Goal: Information Seeking & Learning: Find specific fact

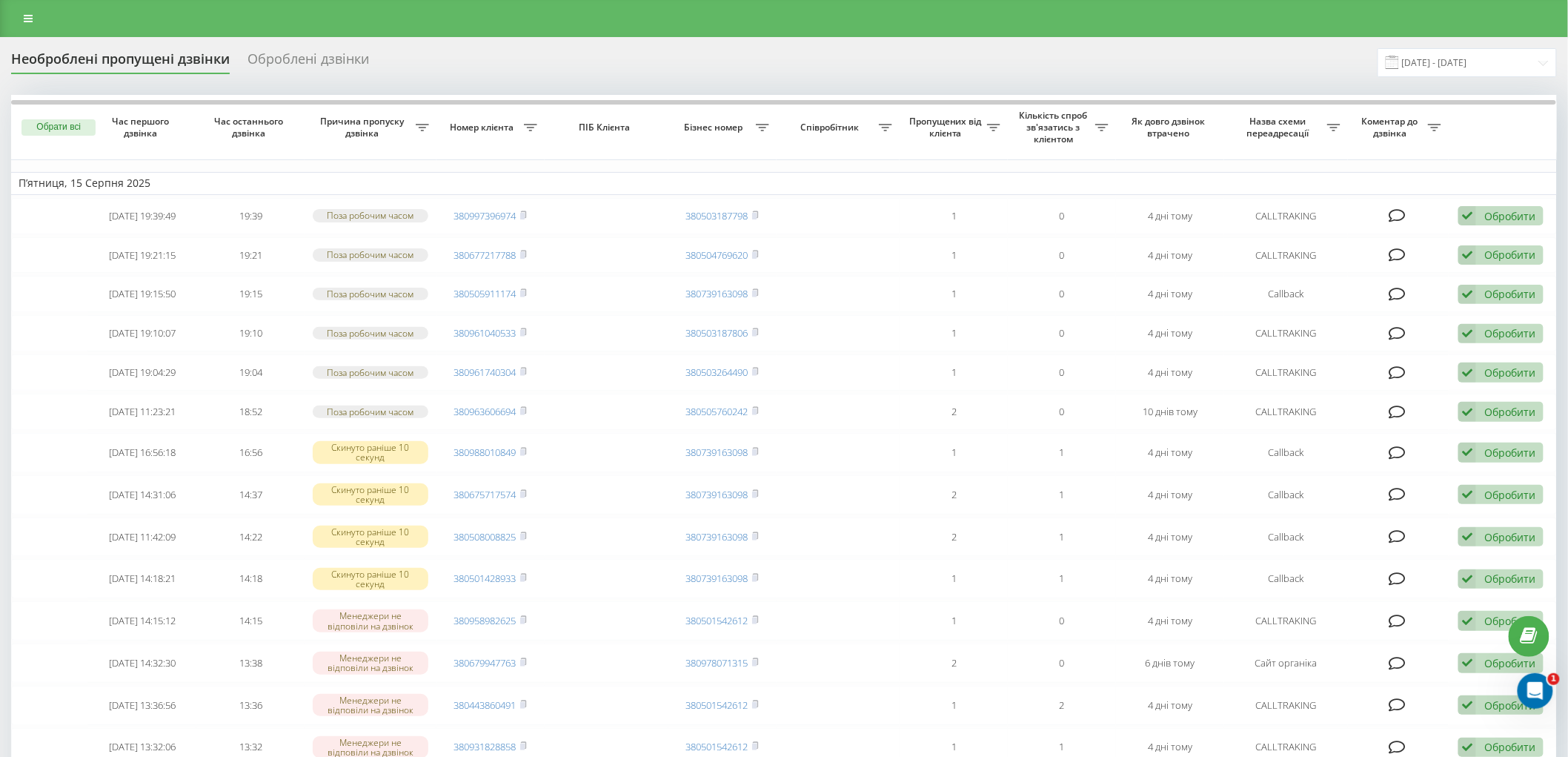
click at [298, 40] on div "Необроблені пропущені дзвінки Оброблені дзвінки 15.07.2025 - 15.08.2025 Обрати …" at bounding box center [784, 750] width 1568 height 1427
click at [298, 47] on div "Необроблені пропущені дзвінки Оброблені дзвінки 15.07.2025 - 15.08.2025 Обрати …" at bounding box center [784, 750] width 1568 height 1427
click at [297, 54] on div "Оброблені дзвінки" at bounding box center [308, 62] width 122 height 23
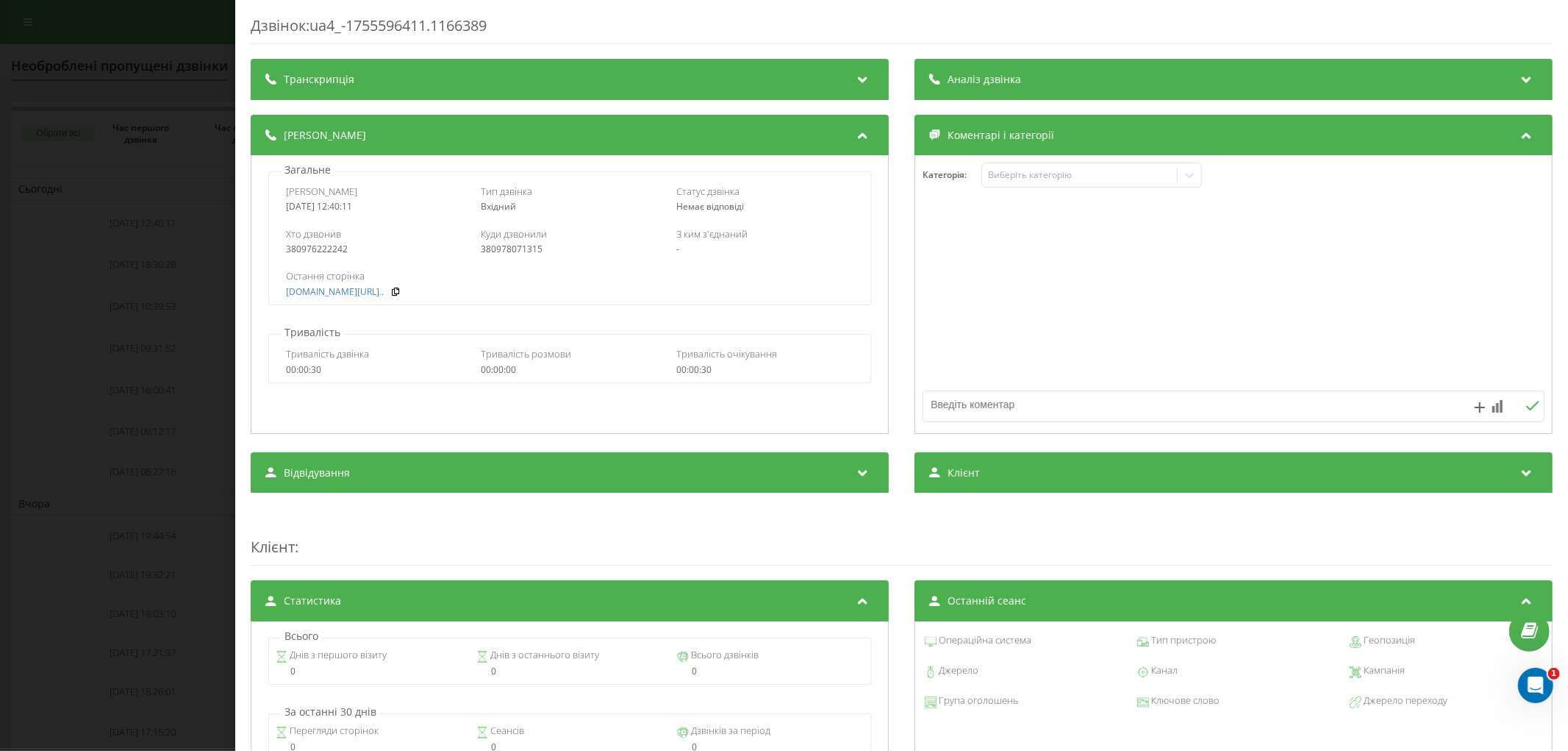
click at [166, 228] on div "Дзвінок : ua4_-1755596411.1166389 Транскрипція Для AI-аналізу майбутніх дзвінкі…" at bounding box center [784, 375] width 1568 height 751
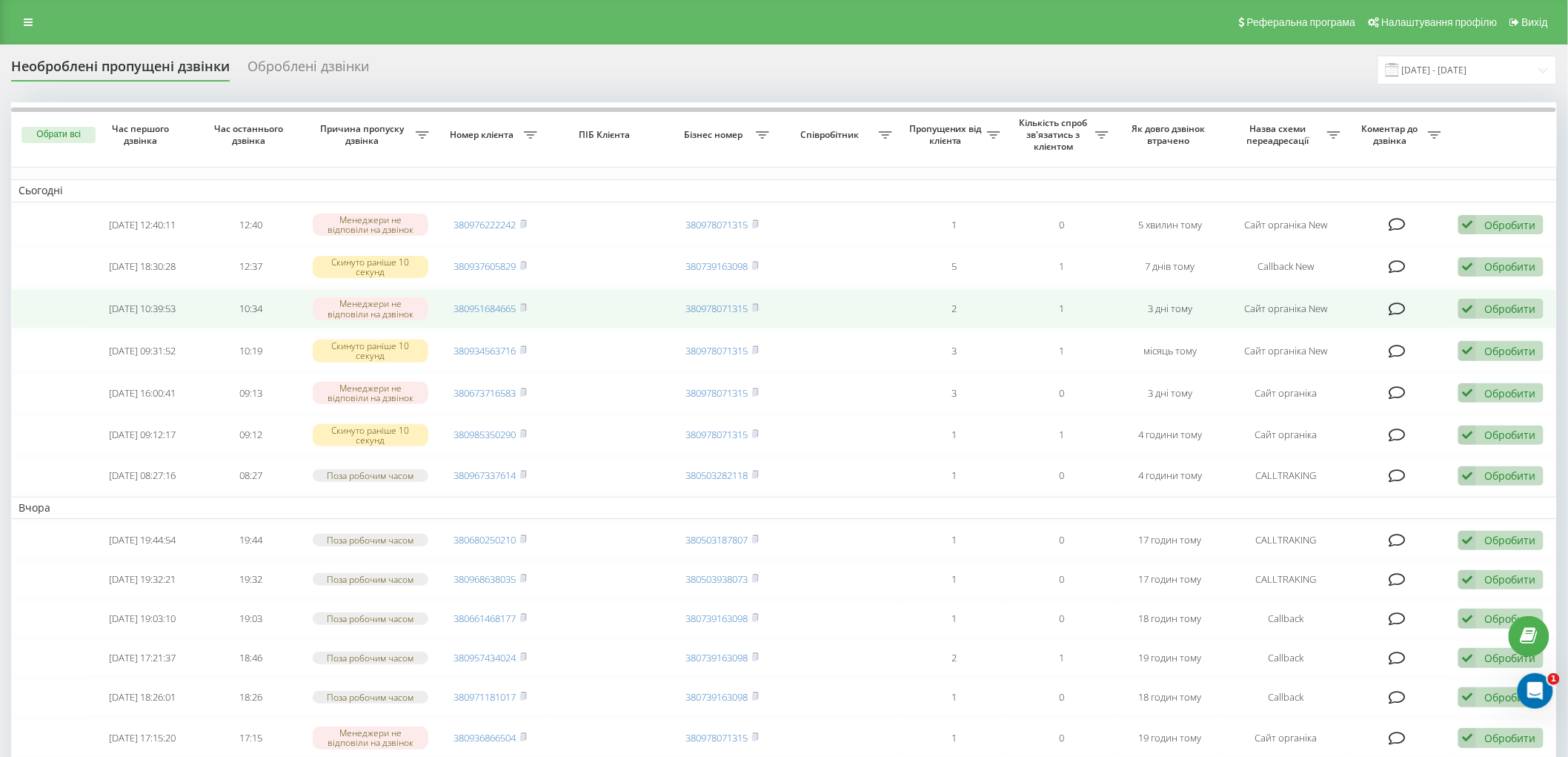
click at [1397, 302] on icon at bounding box center [1397, 309] width 17 height 15
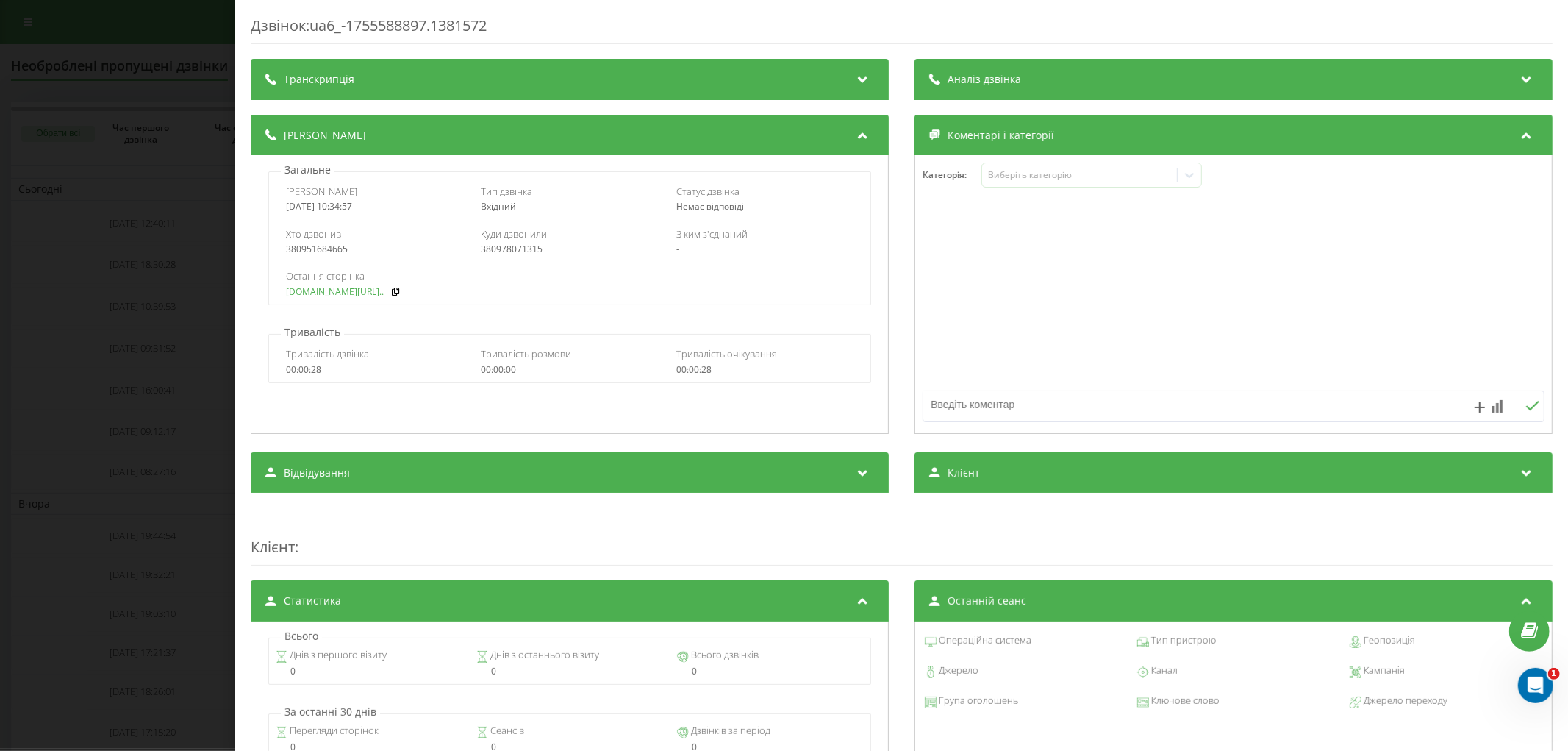
click at [362, 291] on link "[DOMAIN_NAME][URL].." at bounding box center [334, 292] width 98 height 10
click at [135, 321] on div "Дзвінок : ua6_-1755588897.1381572 Транскрипція Для AI-аналізу майбутніх дзвінкі…" at bounding box center [784, 375] width 1568 height 751
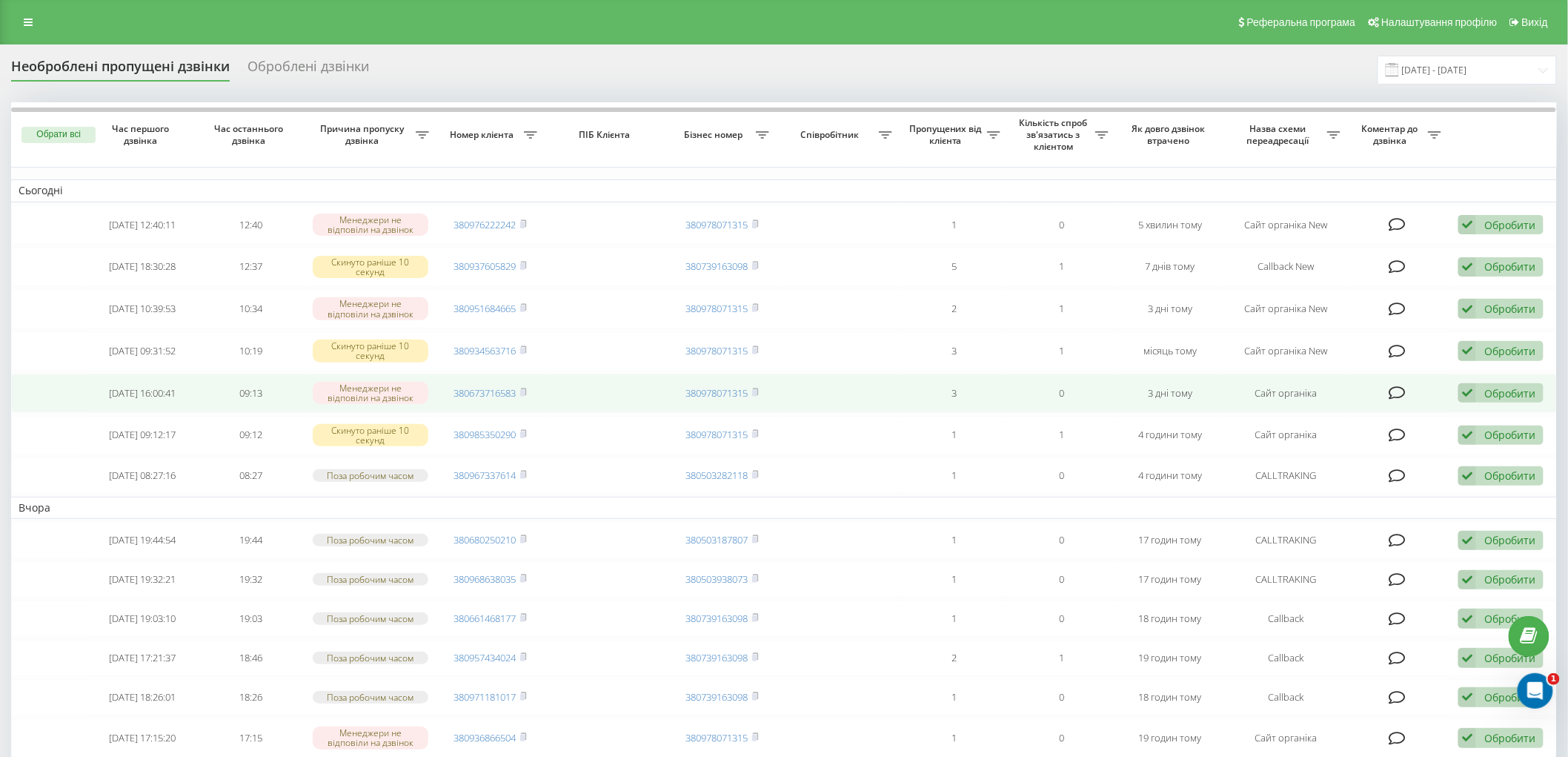
click at [1401, 389] on icon at bounding box center [1397, 393] width 17 height 15
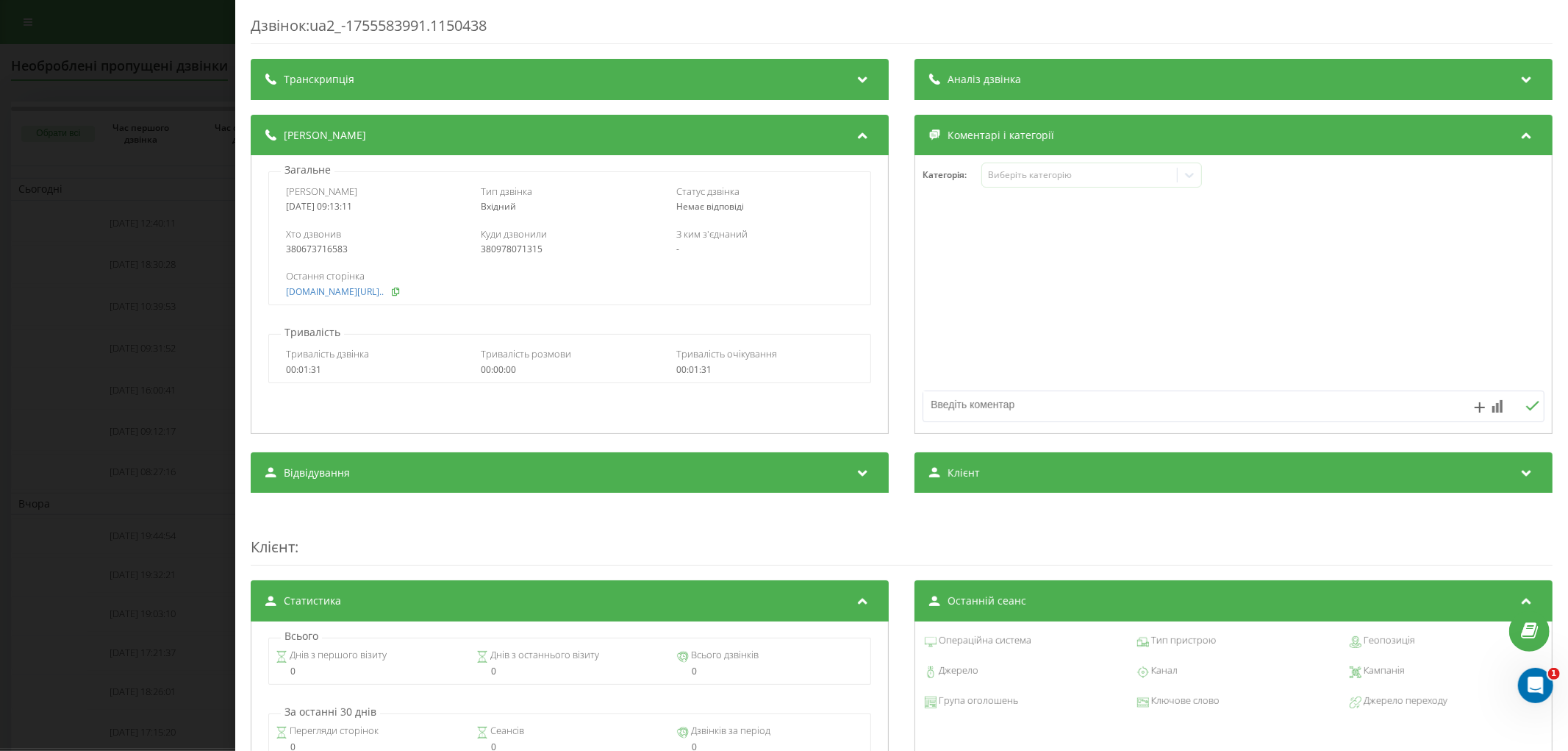
click at [401, 295] on icon at bounding box center [396, 291] width 10 height 9
click at [376, 294] on link "[DOMAIN_NAME][URL].." at bounding box center [334, 292] width 98 height 10
